Goal: Transaction & Acquisition: Purchase product/service

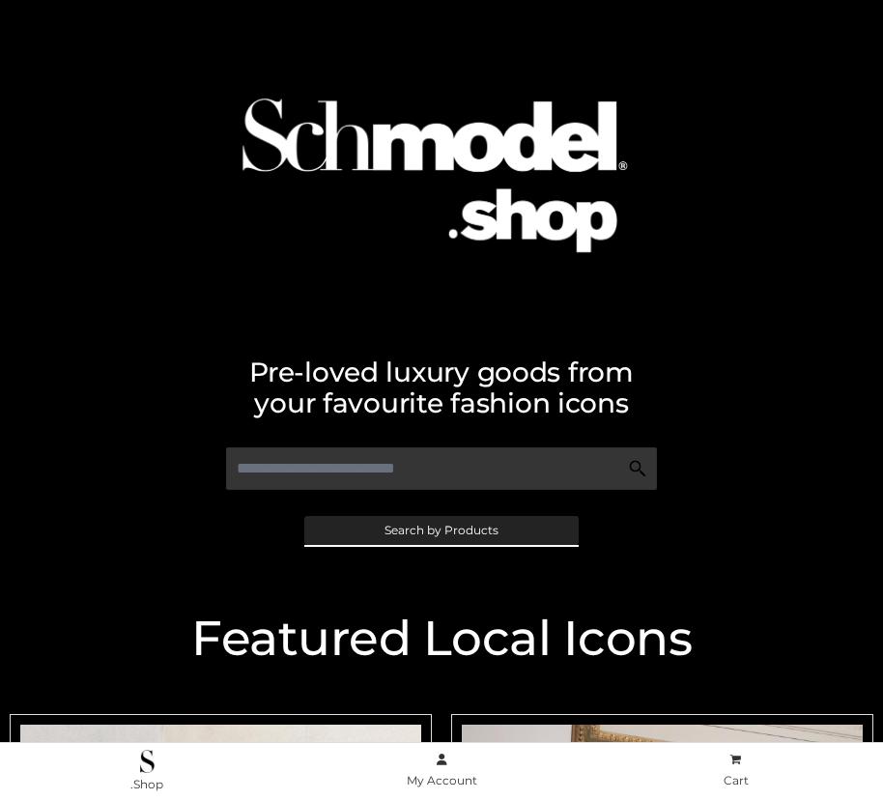
click at [441, 530] on span "Search by Products" at bounding box center [442, 531] width 114 height 12
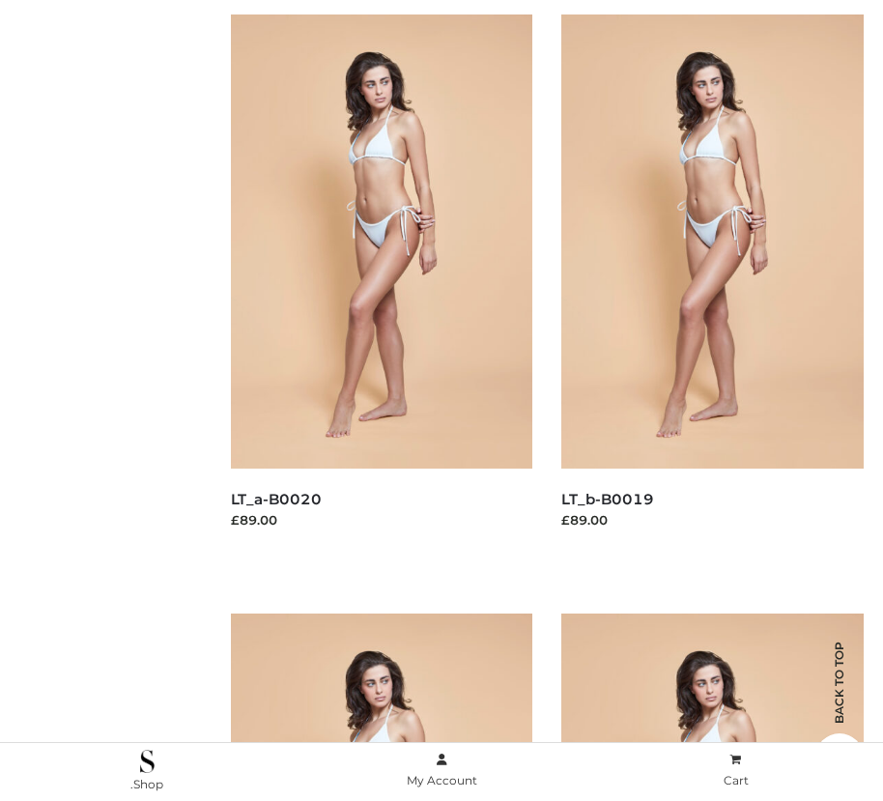
scroll to position [319, 0]
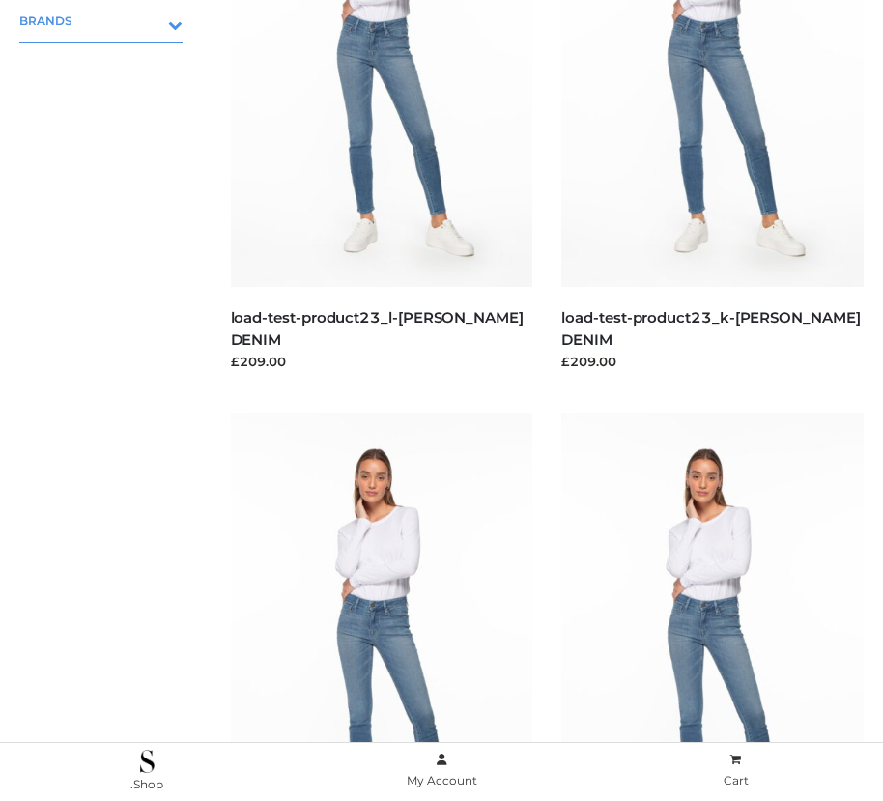
click at [148, 20] on icon "Toggle Submenu" at bounding box center [74, 25] width 216 height 22
click at [110, 103] on span "PARKERSMITH" at bounding box center [111, 104] width 144 height 22
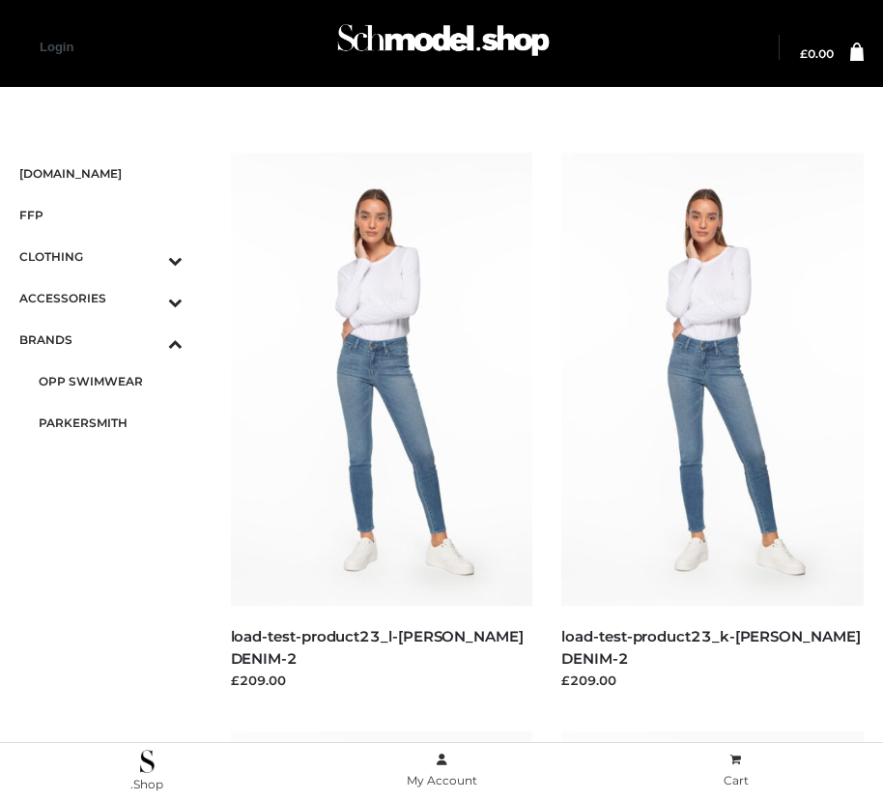
scroll to position [1629, 0]
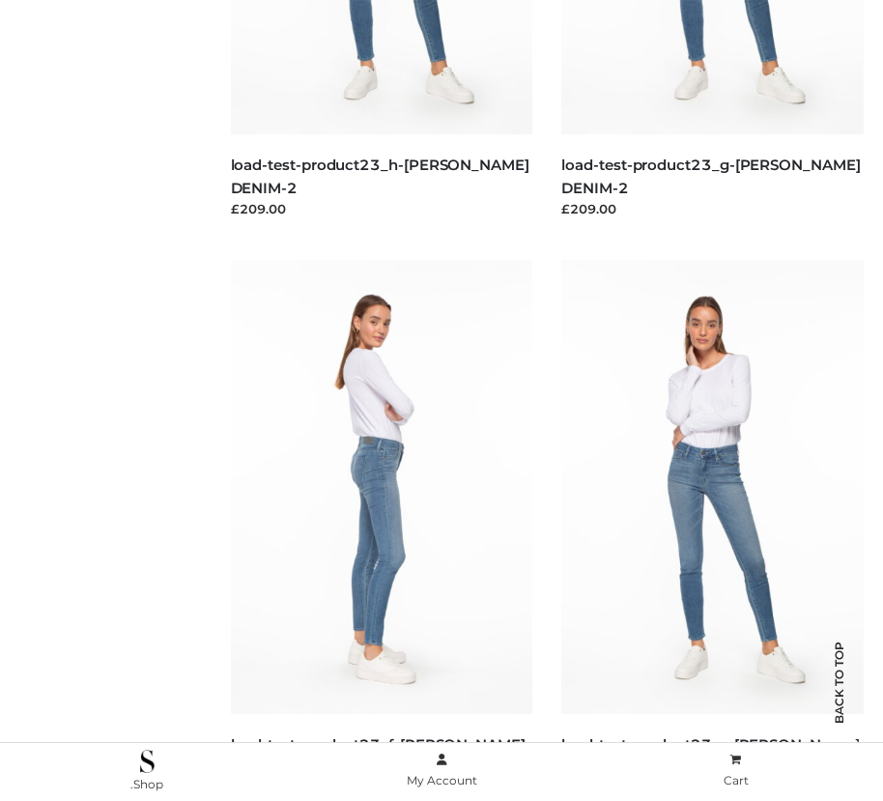
click at [381, 530] on img at bounding box center [382, 486] width 302 height 453
